Goal: Task Accomplishment & Management: Complete application form

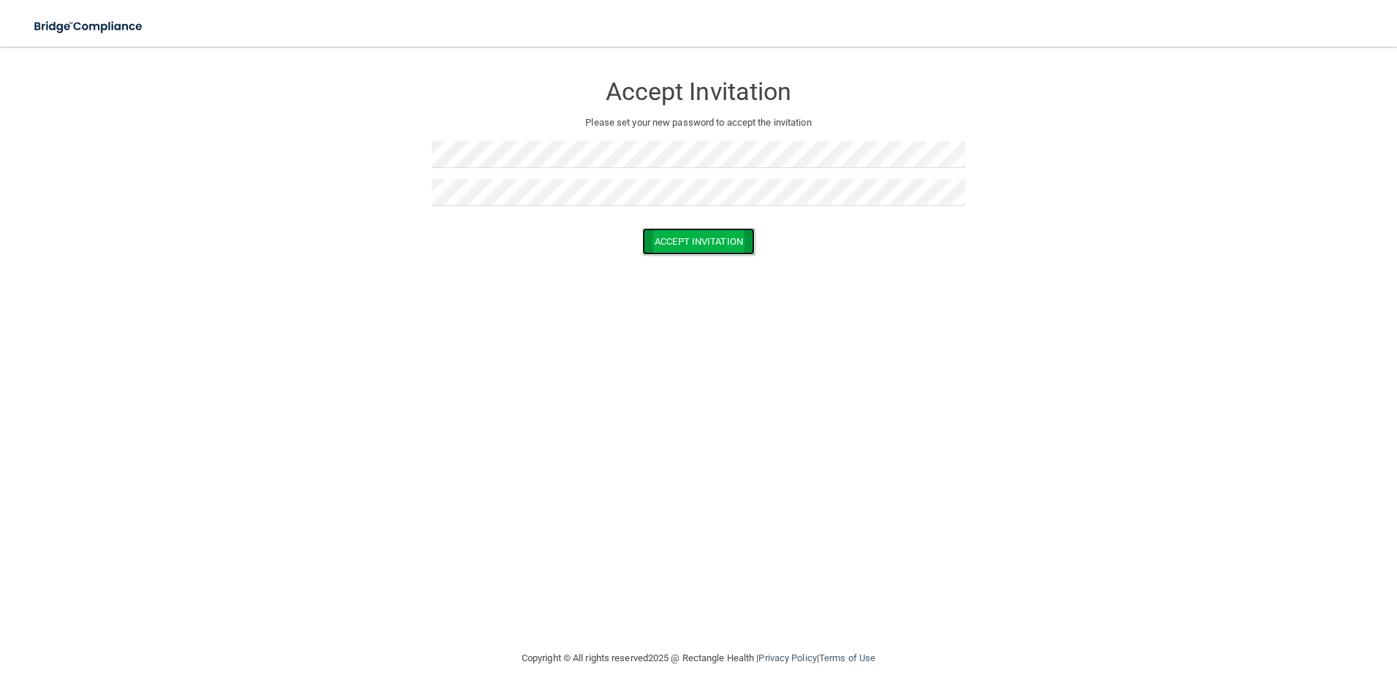
click at [694, 240] on button "Accept Invitation" at bounding box center [698, 241] width 113 height 27
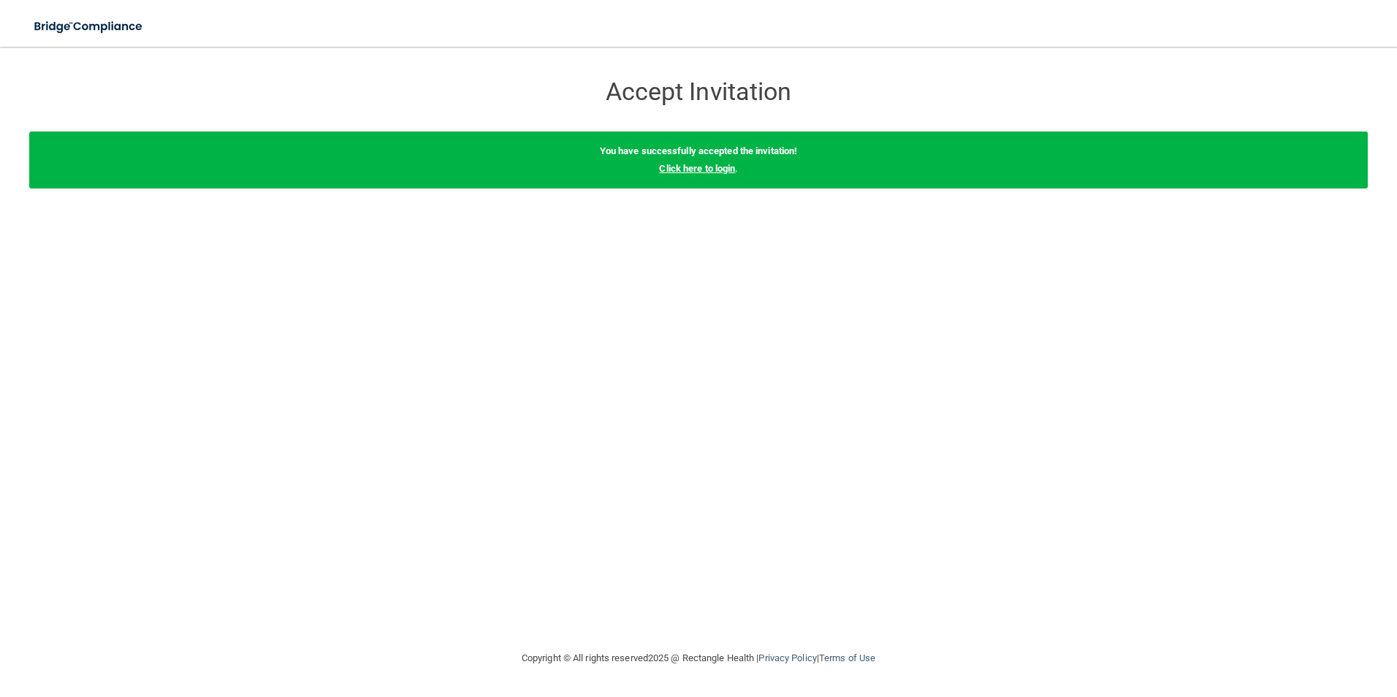
click at [713, 168] on link "Click here to login" at bounding box center [697, 168] width 76 height 11
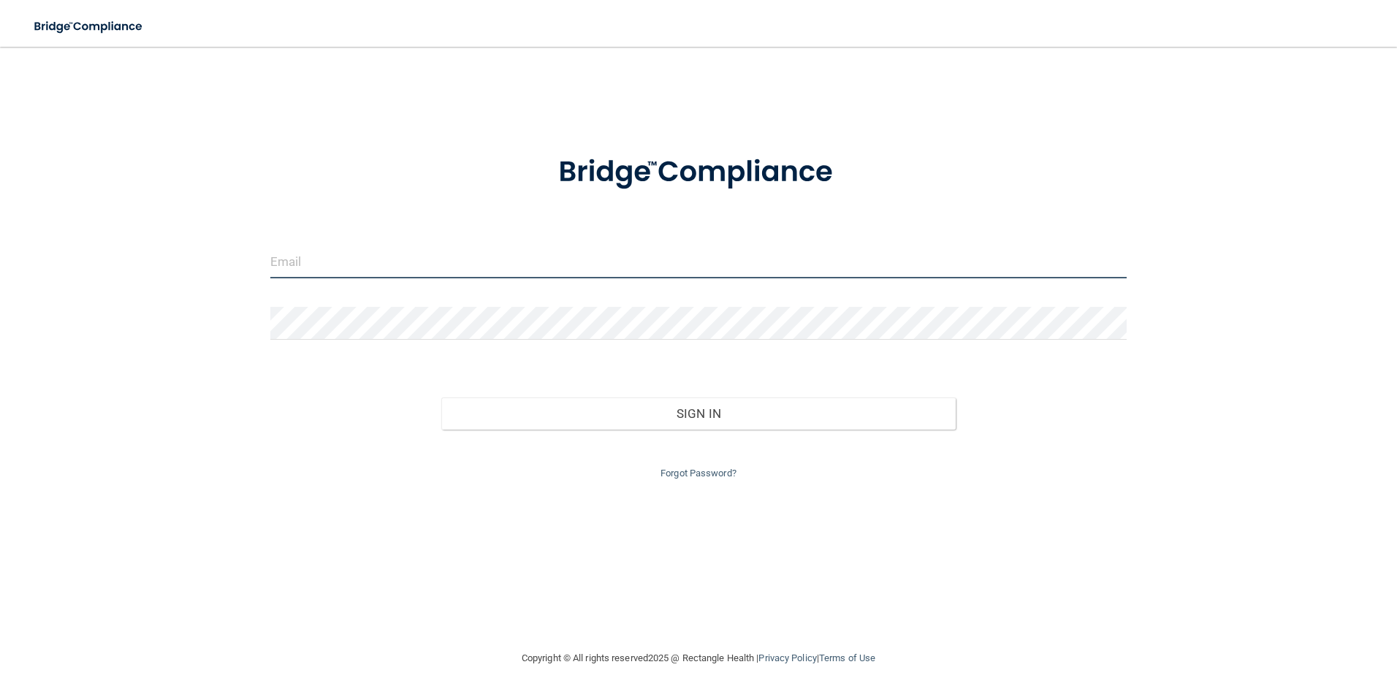
click at [389, 271] on input "email" at bounding box center [698, 261] width 857 height 33
click at [405, 256] on input "email" at bounding box center [698, 261] width 857 height 33
type input "[EMAIL_ADDRESS][DOMAIN_NAME]"
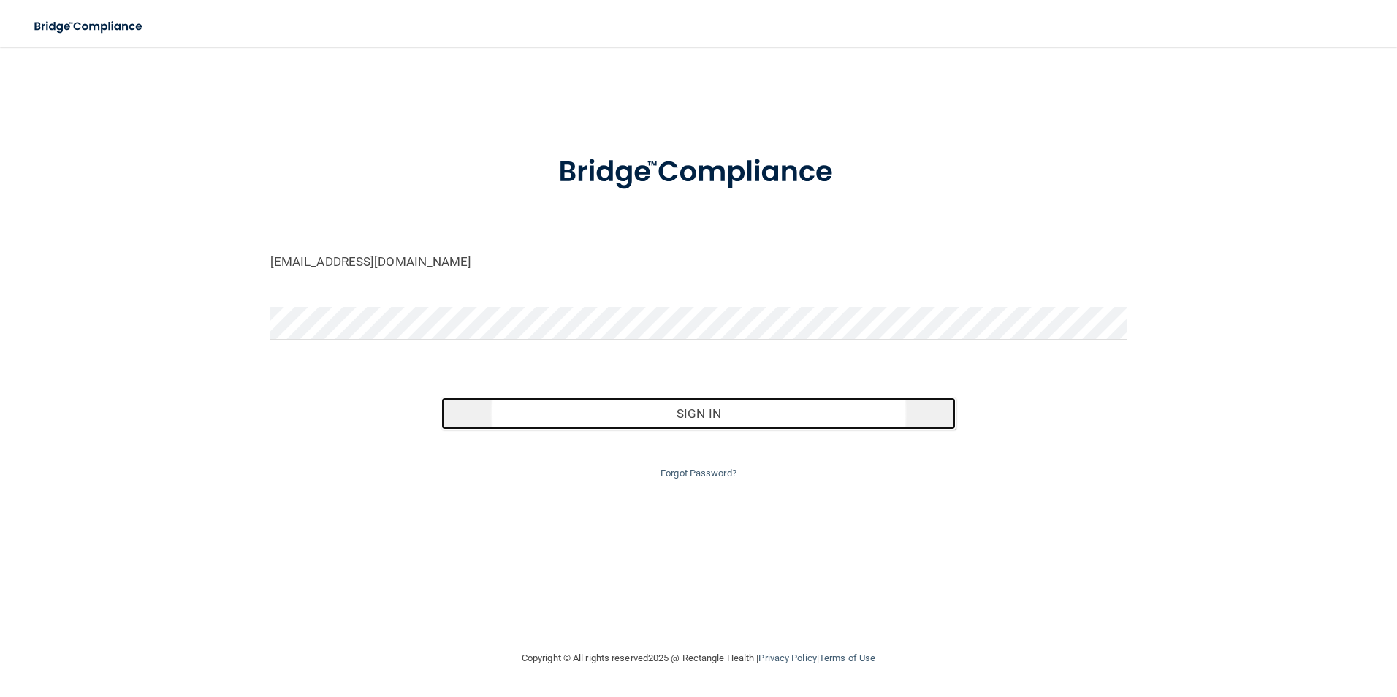
click at [702, 416] on button "Sign In" at bounding box center [698, 413] width 514 height 32
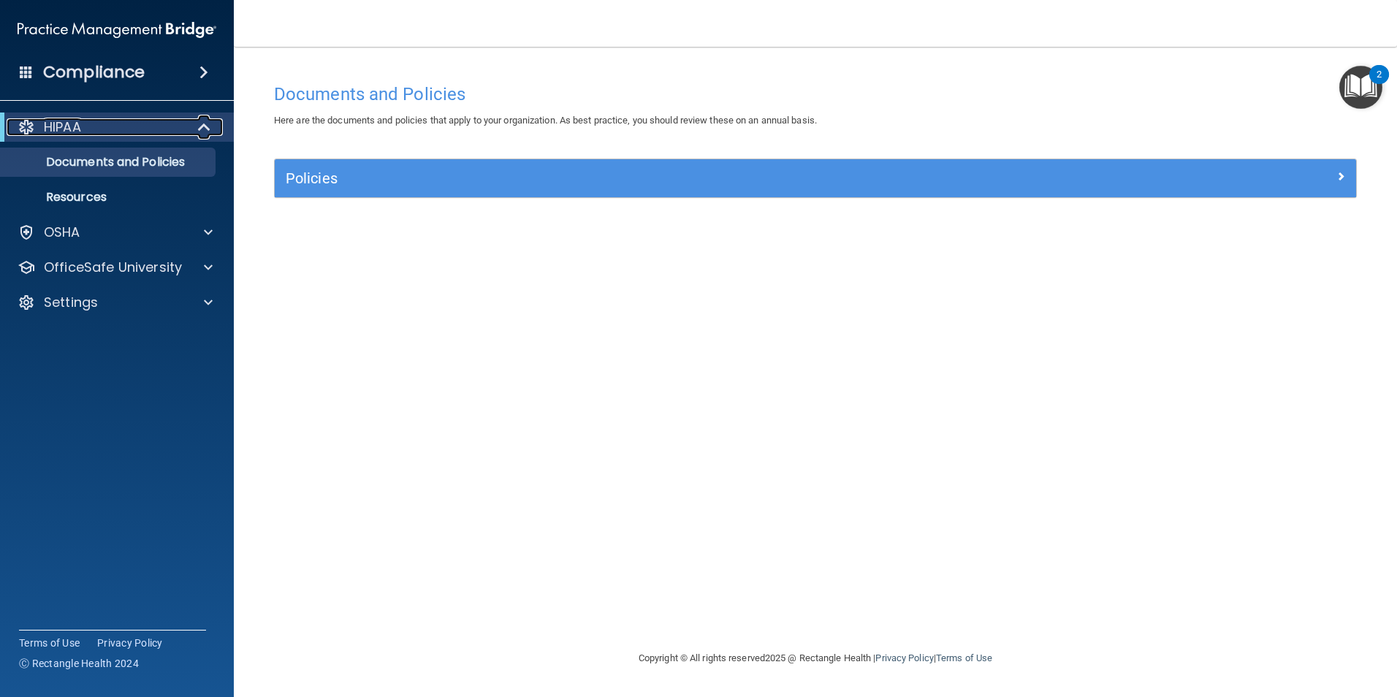
click at [88, 122] on div "HIPAA" at bounding box center [97, 127] width 180 height 18
click at [104, 125] on div "HIPAA" at bounding box center [97, 127] width 180 height 18
click at [74, 233] on p "OSHA" at bounding box center [62, 233] width 37 height 18
click at [92, 129] on div "HIPAA" at bounding box center [97, 127] width 180 height 18
click at [112, 130] on div "HIPAA" at bounding box center [97, 127] width 180 height 18
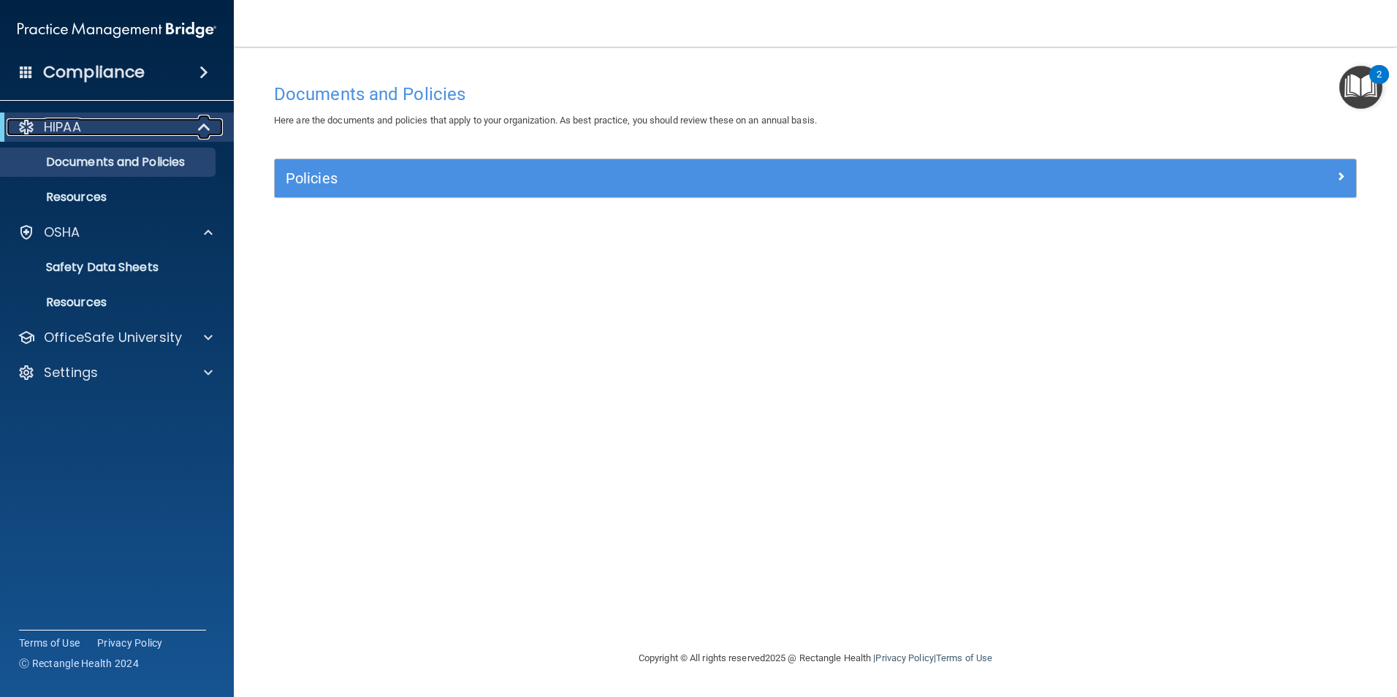
click at [78, 124] on p "HIPAA" at bounding box center [62, 127] width 37 height 18
